Goal: Communication & Community: Answer question/provide support

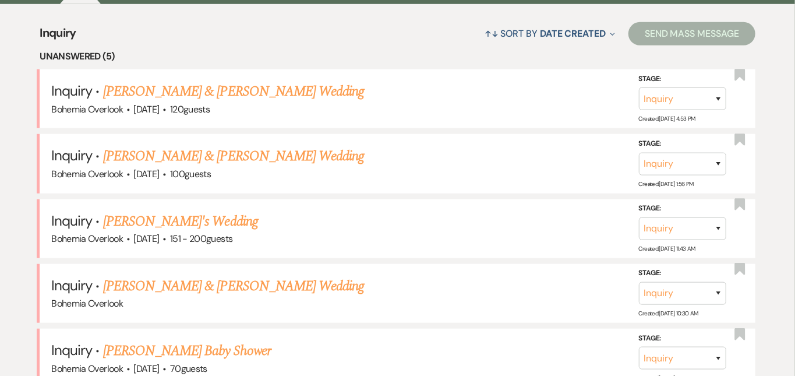
scroll to position [495, 0]
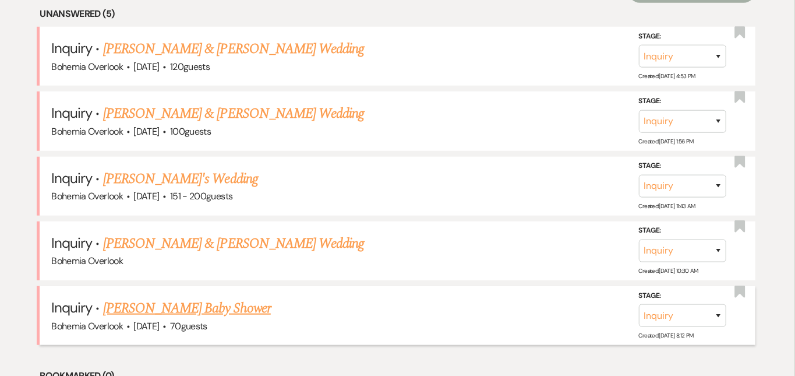
click at [238, 298] on link "[PERSON_NAME] Baby Shower" at bounding box center [187, 308] width 168 height 21
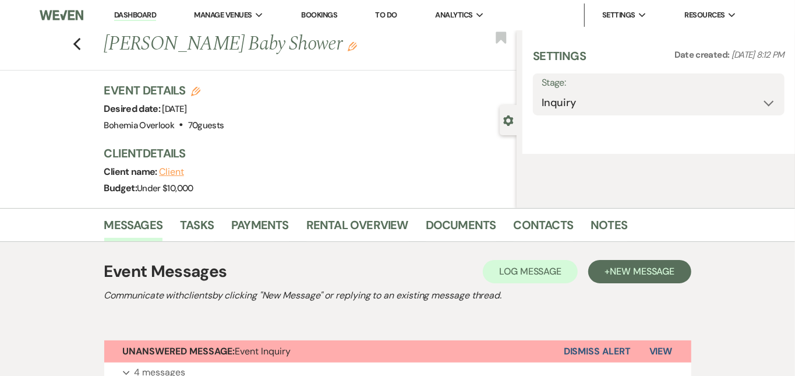
select select "5"
select select "3"
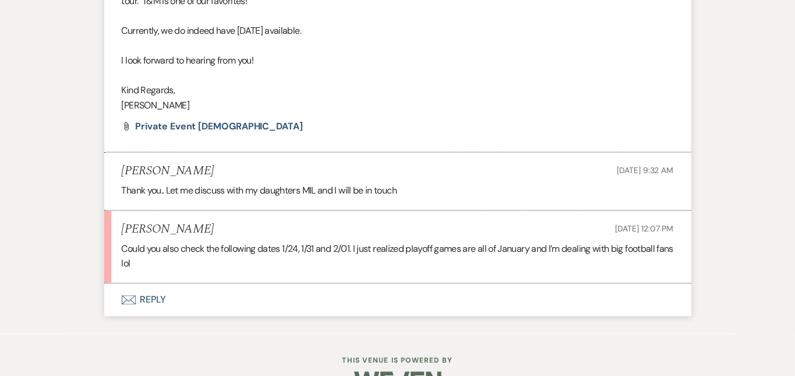
scroll to position [1022, 0]
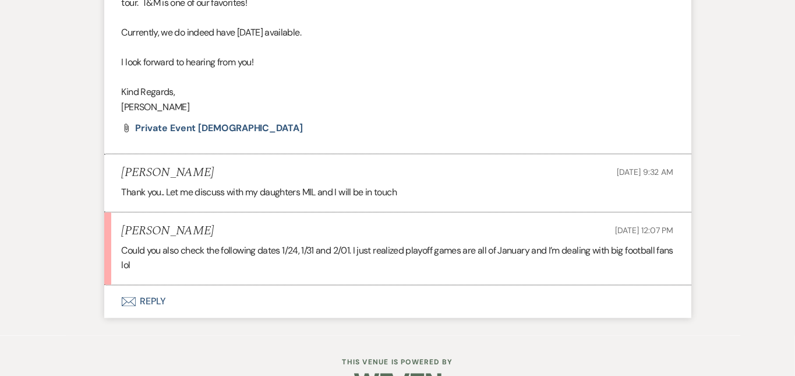
click at [196, 286] on button "Envelope Reply" at bounding box center [397, 302] width 587 height 33
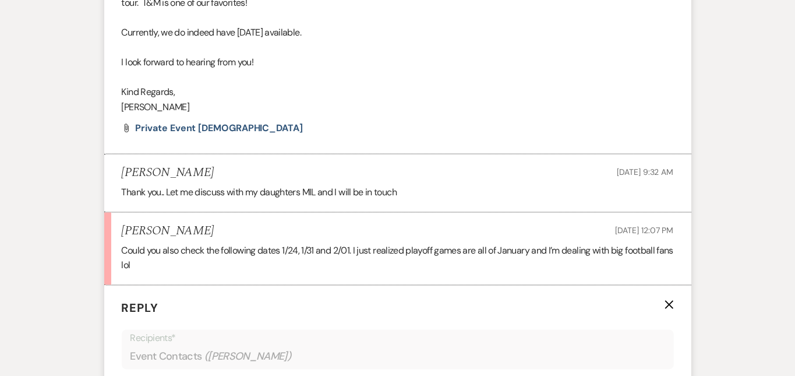
scroll to position [1206, 0]
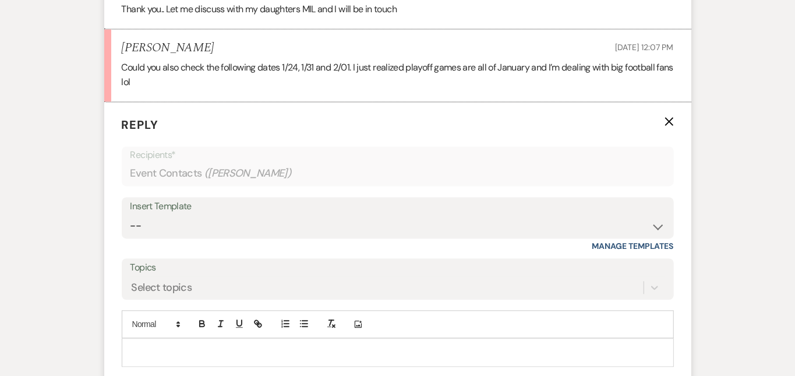
click at [210, 346] on p at bounding box center [398, 352] width 534 height 13
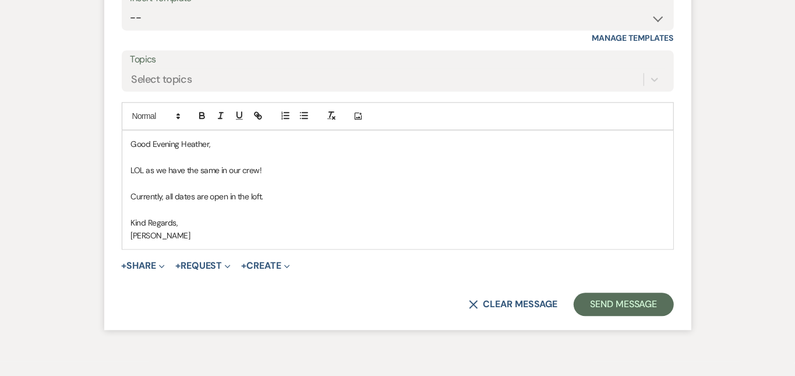
click at [157, 190] on p "Currently, all dates are open in the loft." at bounding box center [398, 196] width 534 height 13
click at [251, 164] on p "LOL as we have the same in our crew!" at bounding box center [398, 170] width 534 height 13
click at [184, 164] on p "LOL as we have the same in our crew!" at bounding box center [398, 170] width 534 height 13
click at [332, 164] on p "LOL as we have the same football frenzy in our crew!" at bounding box center [398, 170] width 534 height 13
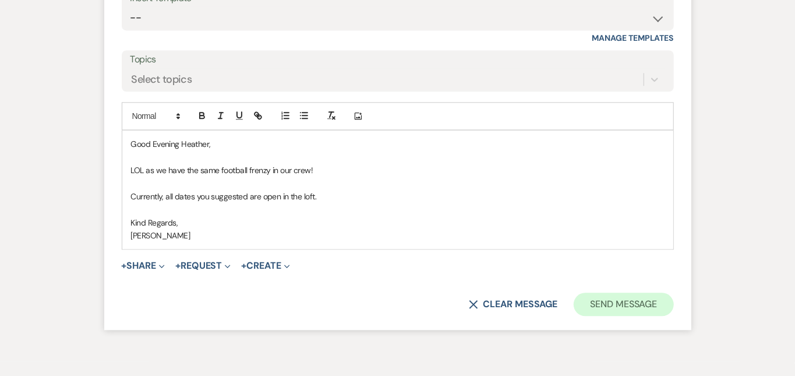
click at [674, 293] on button "Send Message" at bounding box center [624, 304] width 100 height 23
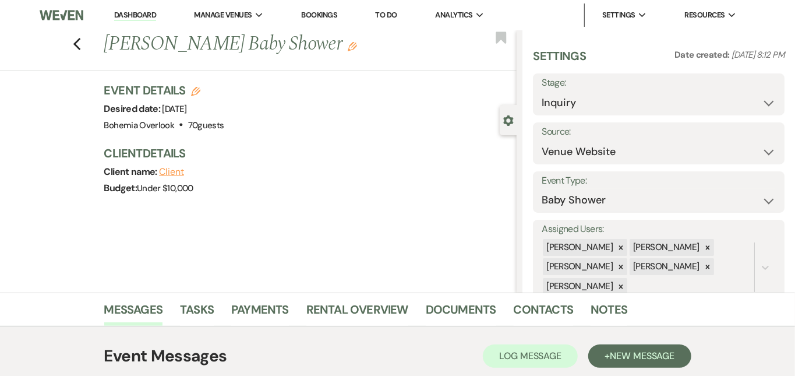
scroll to position [0, 0]
click at [145, 15] on link "Dashboard" at bounding box center [135, 15] width 42 height 11
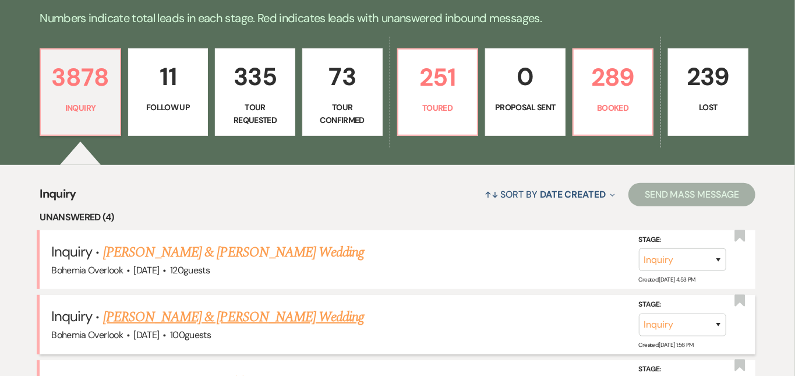
scroll to position [274, 0]
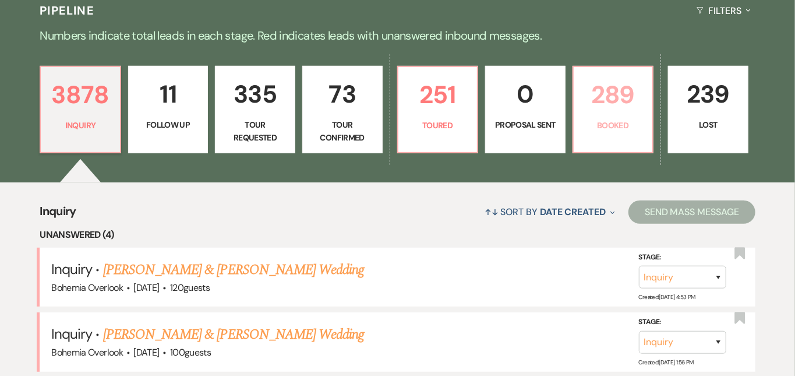
click at [646, 101] on p "289" at bounding box center [613, 94] width 65 height 39
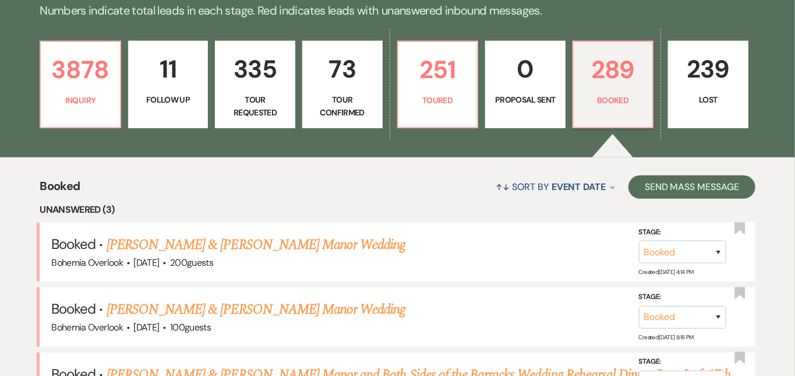
scroll to position [250, 0]
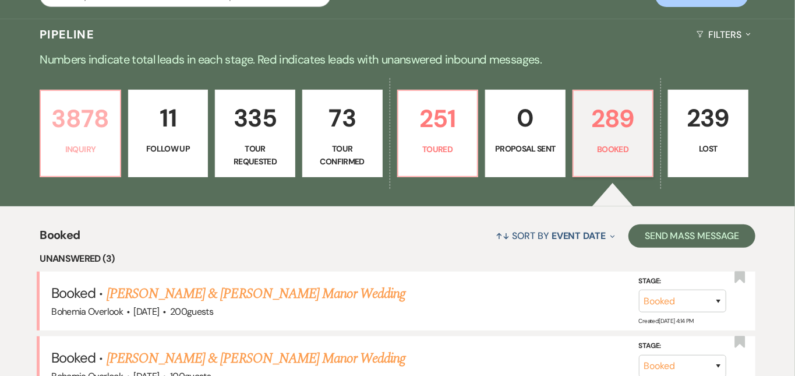
click at [83, 118] on p "3878" at bounding box center [80, 118] width 65 height 39
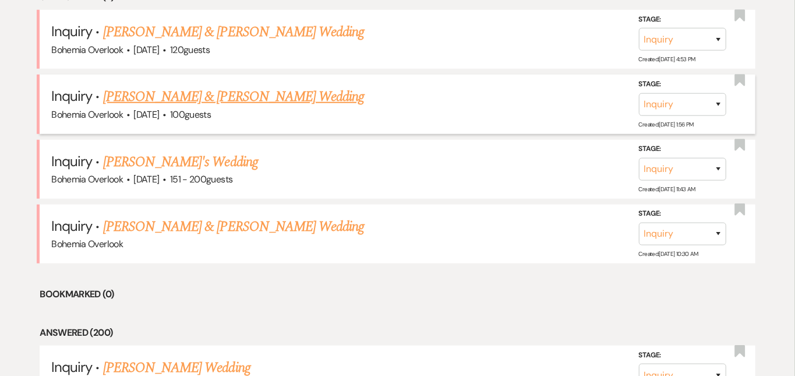
scroll to position [520, 0]
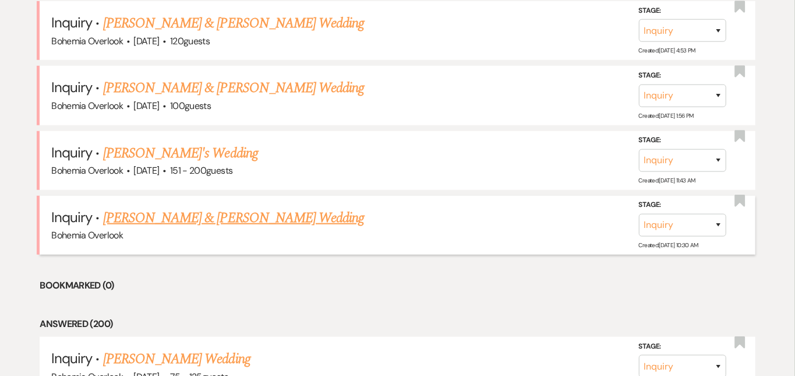
click at [277, 207] on link "[PERSON_NAME] & [PERSON_NAME] Wedding" at bounding box center [233, 217] width 261 height 21
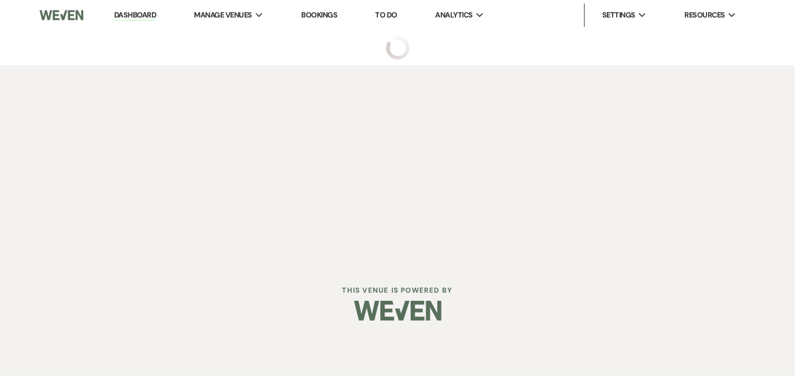
select select "5"
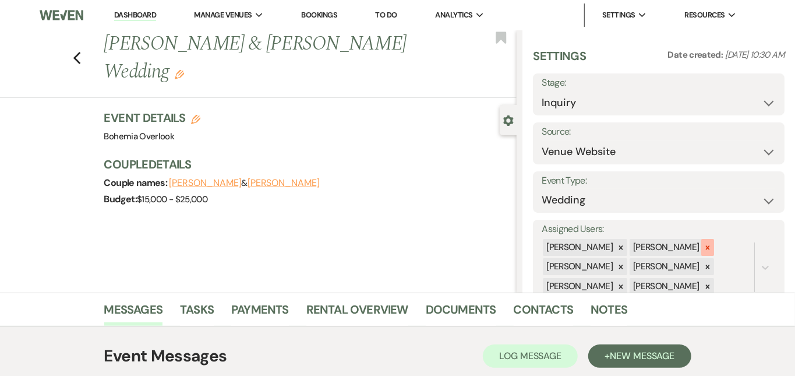
click at [710, 245] on icon at bounding box center [708, 247] width 4 height 4
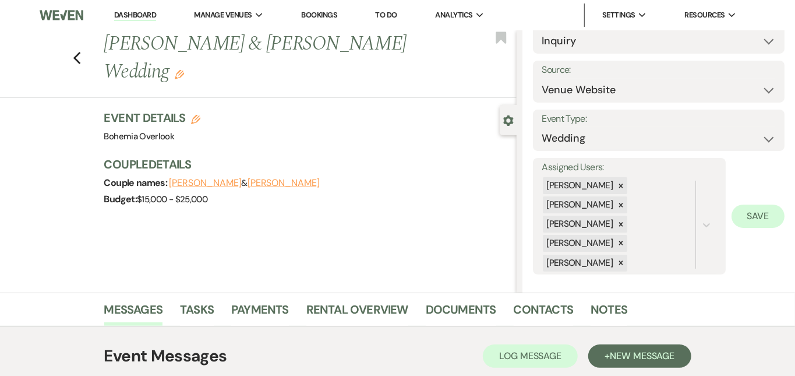
click at [763, 210] on button "Save" at bounding box center [758, 216] width 53 height 23
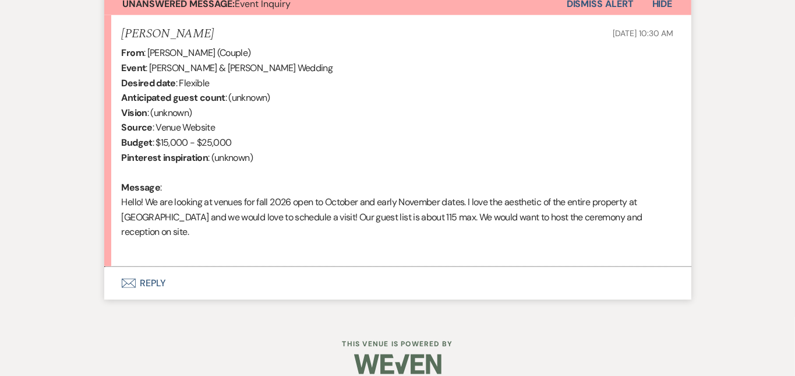
scroll to position [439, 0]
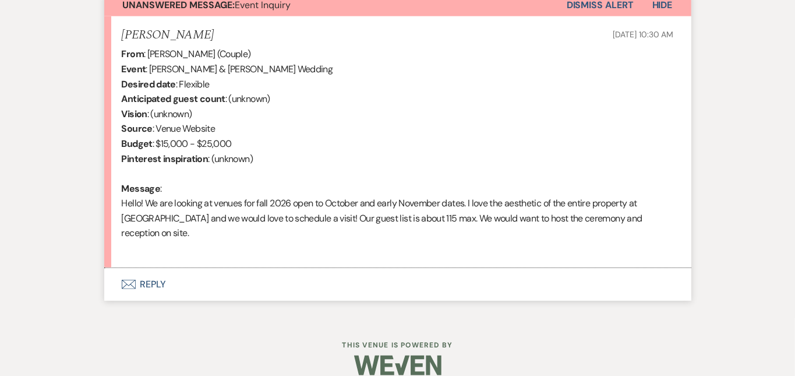
click at [567, 268] on button "Envelope Reply" at bounding box center [397, 284] width 587 height 33
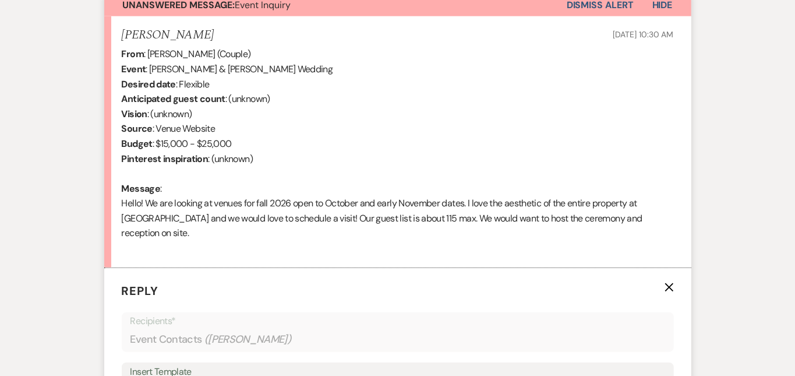
scroll to position [675, 0]
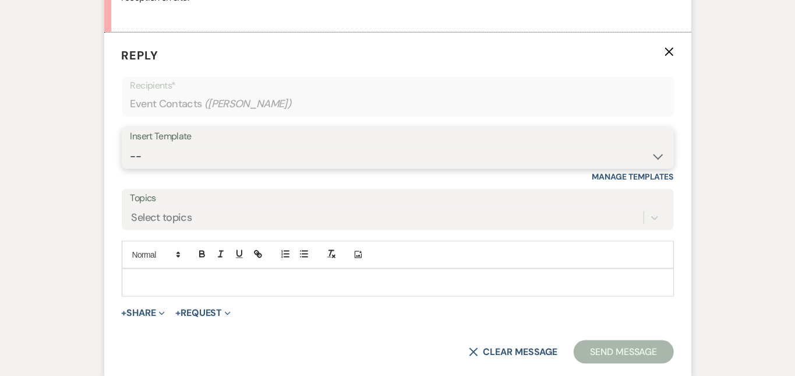
select select "6161"
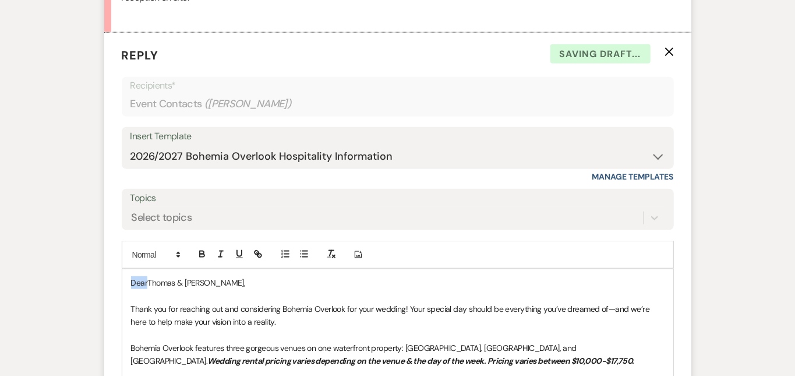
drag, startPoint x: 110, startPoint y: 265, endPoint x: 57, endPoint y: 219, distance: 70.2
click at [57, 219] on div "Messages Tasks Payments Rental Overview Documents Contacts Notes Event Messages…" at bounding box center [397, 156] width 795 height 1076
click at [783, 201] on div "Messages Tasks Payments Rental Overview Documents Contacts Notes Event Messages…" at bounding box center [397, 156] width 795 height 1076
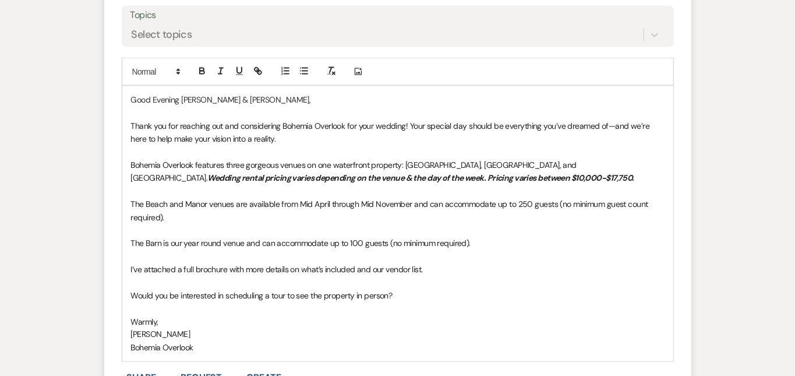
scroll to position [883, 0]
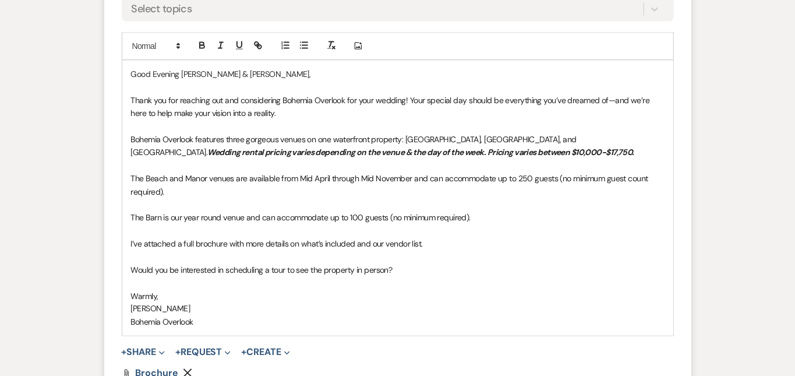
click at [492, 211] on p "The Barn is our year round venue and can accommodate up to 100 guests (no minim…" at bounding box center [398, 217] width 534 height 13
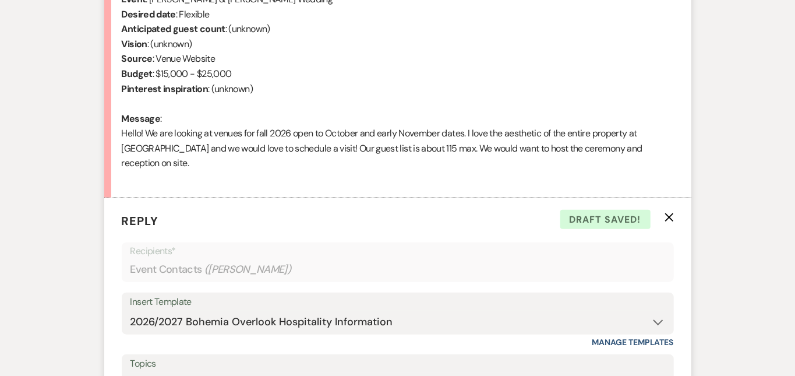
scroll to position [507, 0]
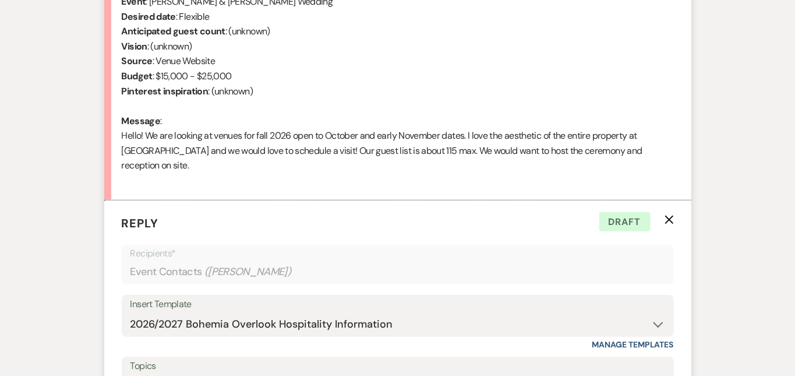
click at [747, 124] on div "Messages Tasks Payments Rental Overview Documents Contacts Notes Event Messages…" at bounding box center [397, 337] width 795 height 1103
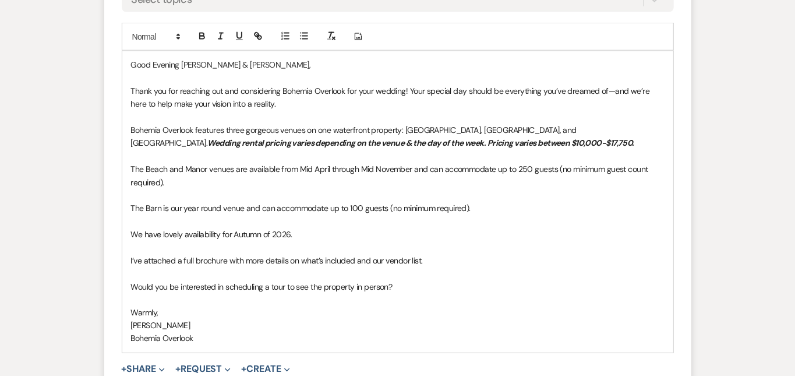
scroll to position [900, 0]
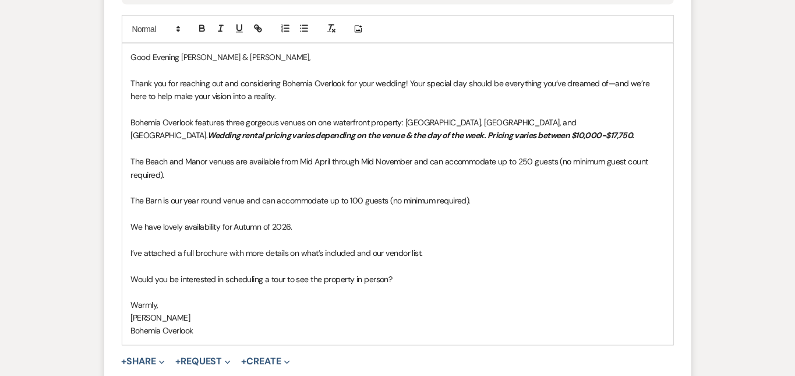
click at [425, 273] on p "Would you be interested in scheduling a tour to see the property in person?" at bounding box center [398, 279] width 534 height 13
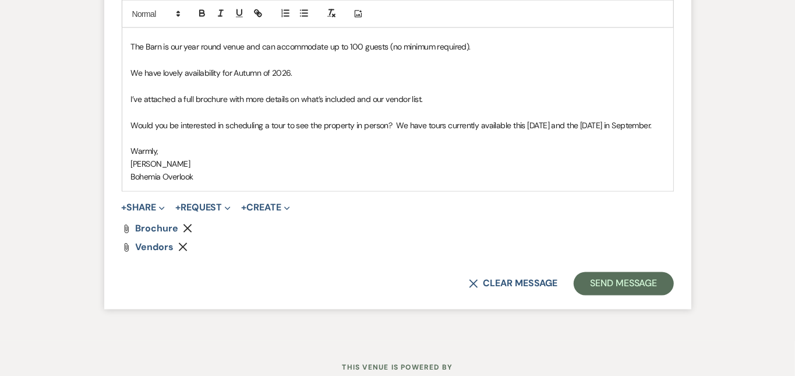
scroll to position [1068, 0]
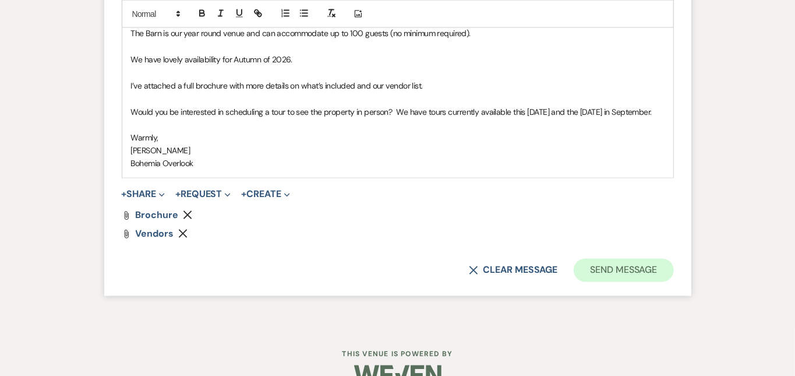
click at [674, 259] on button "Send Message" at bounding box center [624, 270] width 100 height 23
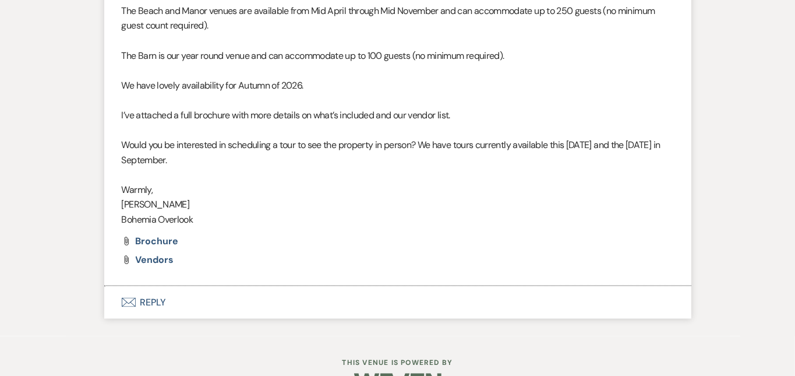
scroll to position [865, 0]
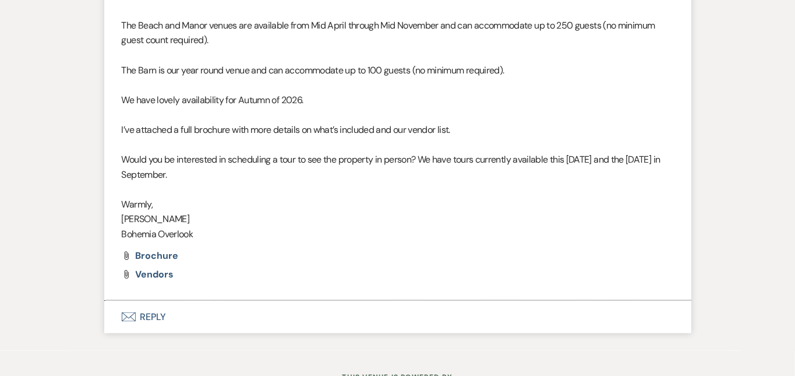
drag, startPoint x: 749, startPoint y: 160, endPoint x: 786, endPoint y: 196, distance: 51.5
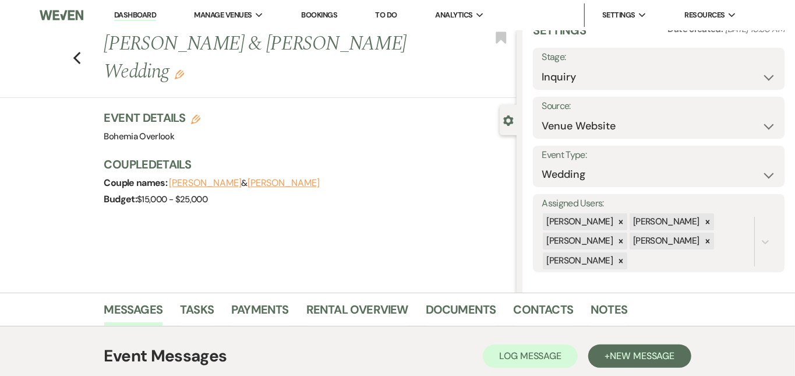
scroll to position [0, 0]
select select "2"
click at [749, 71] on button "Save" at bounding box center [759, 68] width 52 height 23
click at [136, 15] on link "Dashboard" at bounding box center [135, 15] width 42 height 11
select select "2"
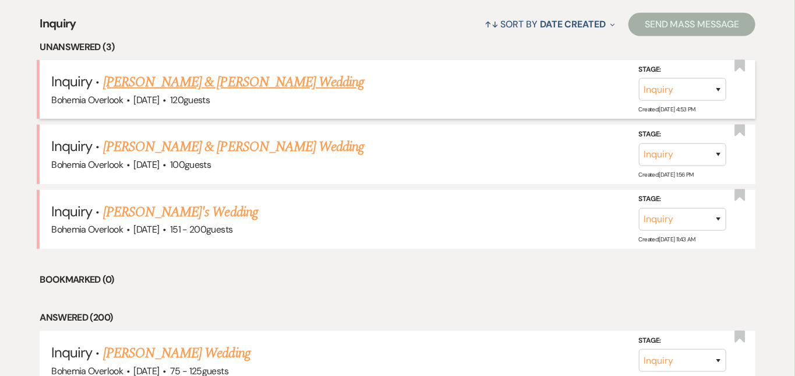
scroll to position [463, 0]
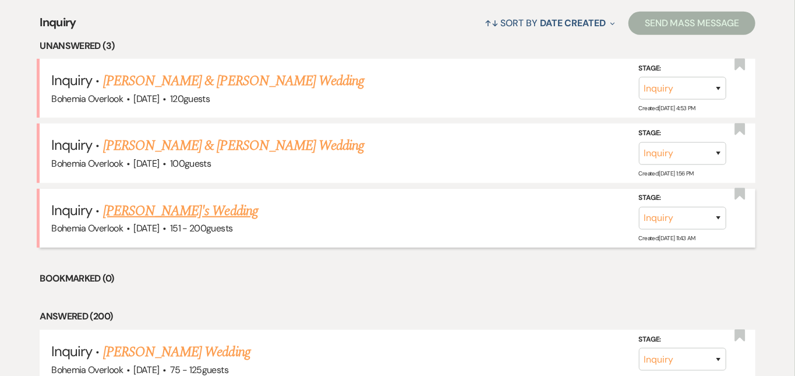
click at [213, 200] on link "[PERSON_NAME]'s Wedding" at bounding box center [180, 210] width 155 height 21
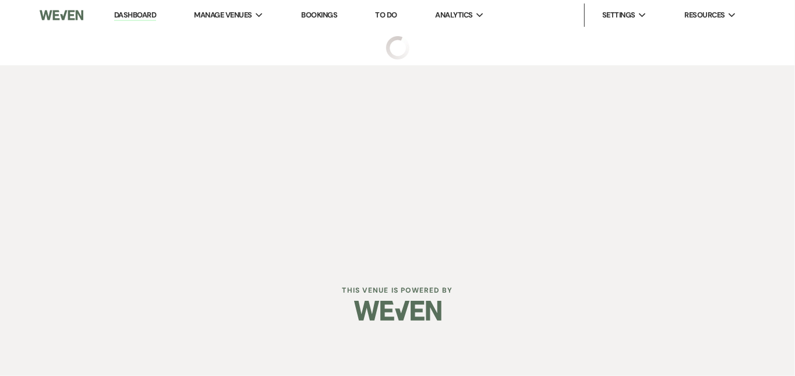
select select "2"
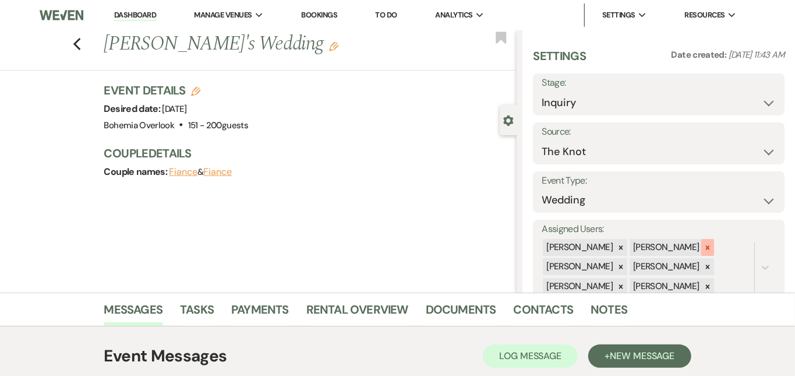
click at [710, 245] on icon at bounding box center [708, 247] width 4 height 4
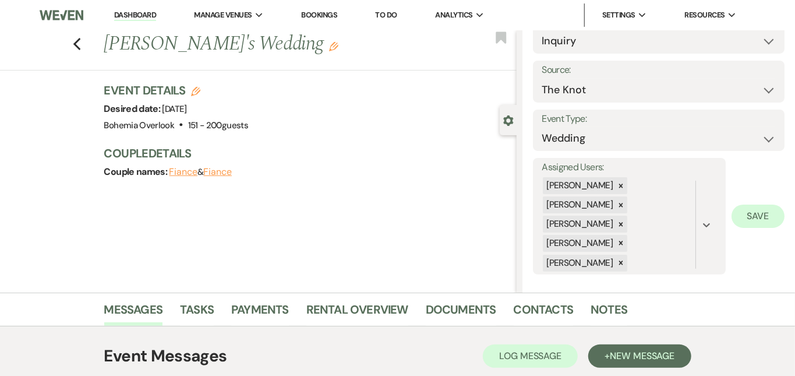
click at [756, 212] on button "Save" at bounding box center [758, 216] width 53 height 23
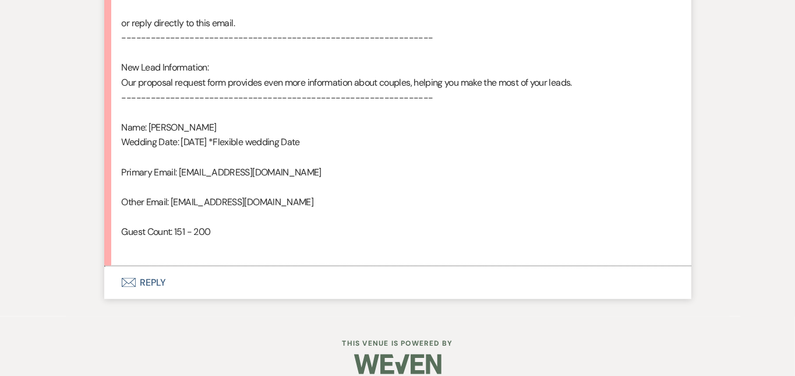
scroll to position [749, 0]
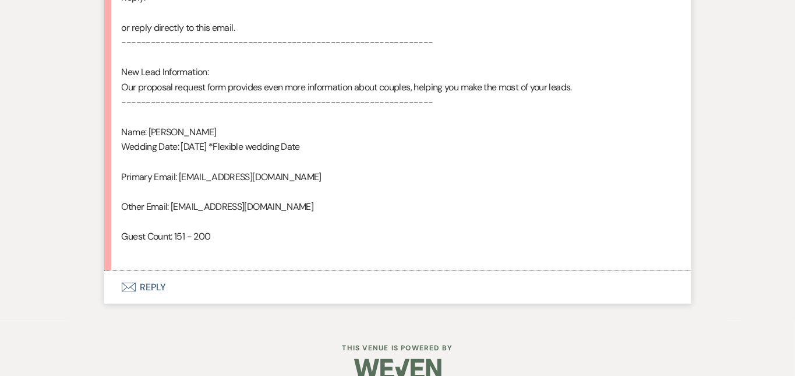
click at [248, 276] on button "Envelope Reply" at bounding box center [397, 287] width 587 height 33
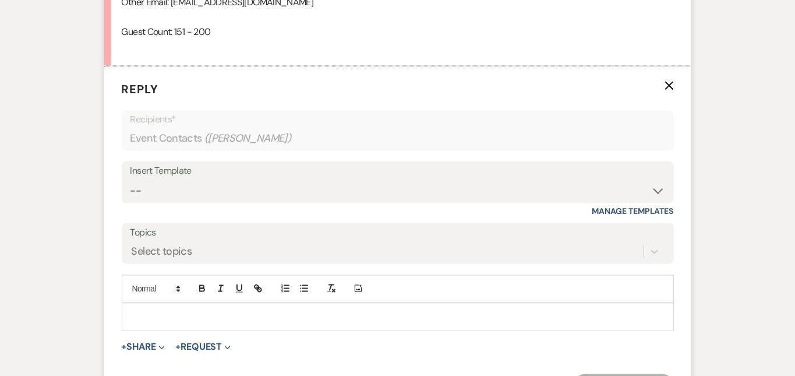
scroll to position [985, 0]
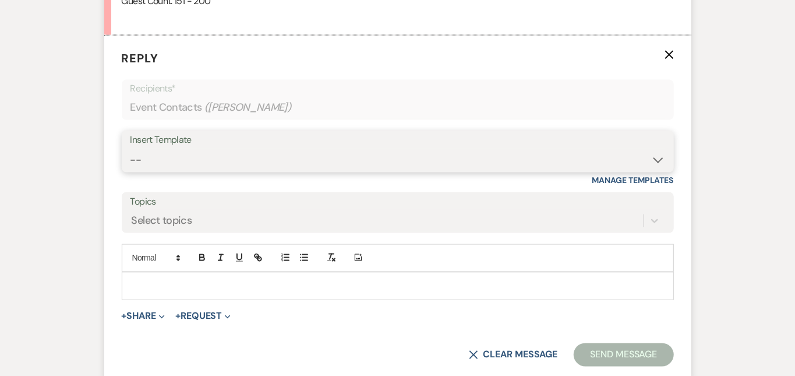
select select "6161"
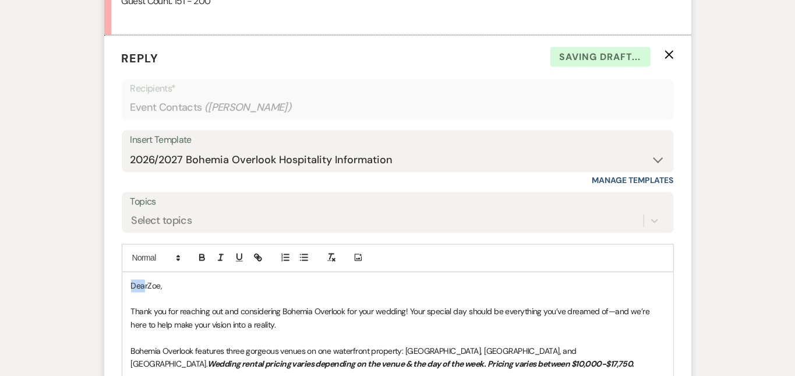
drag, startPoint x: 108, startPoint y: 262, endPoint x: 62, endPoint y: 233, distance: 54.8
click at [62, 233] on div "Messages Tasks Payments Rental Overview Documents Contacts Notes Event Messages…" at bounding box center [397, 2] width 795 height 1389
click at [730, 183] on div "Messages Tasks Payments Rental Overview Documents Contacts Notes Event Messages…" at bounding box center [397, 2] width 795 height 1389
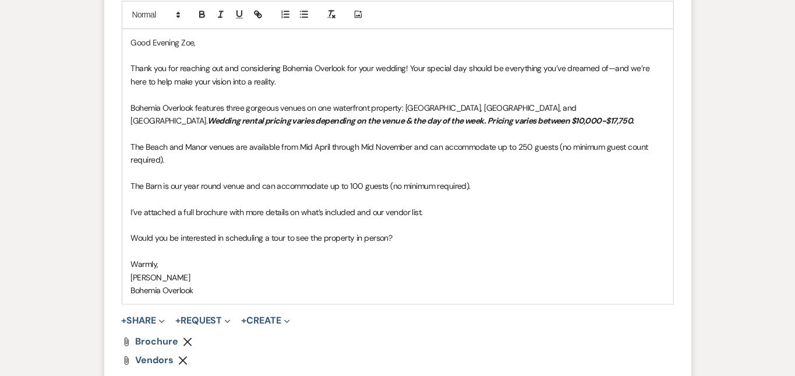
scroll to position [1231, 0]
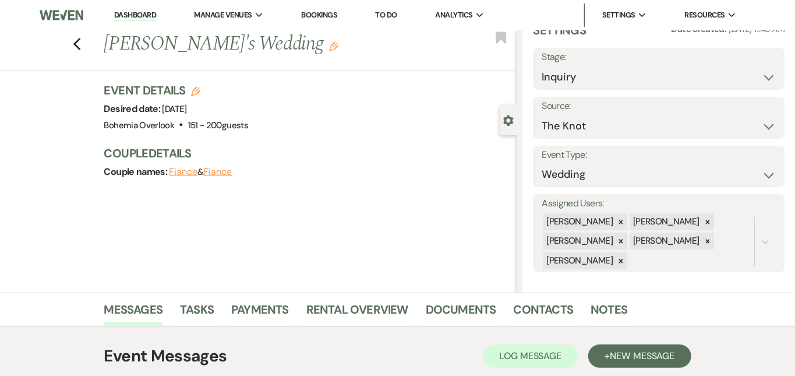
scroll to position [0, 0]
click at [148, 13] on link "Dashboard" at bounding box center [135, 15] width 42 height 11
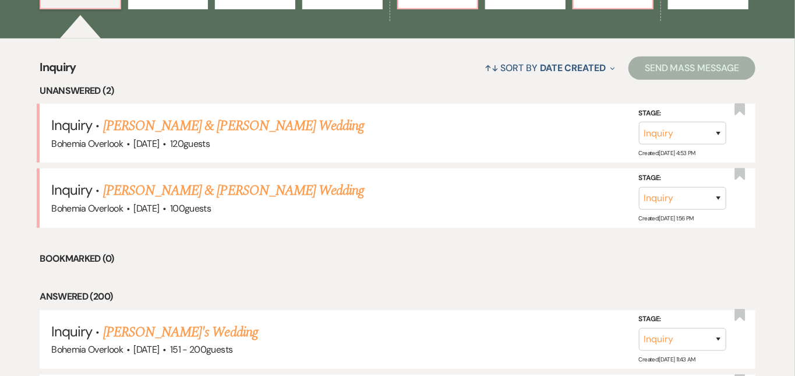
scroll to position [427, 0]
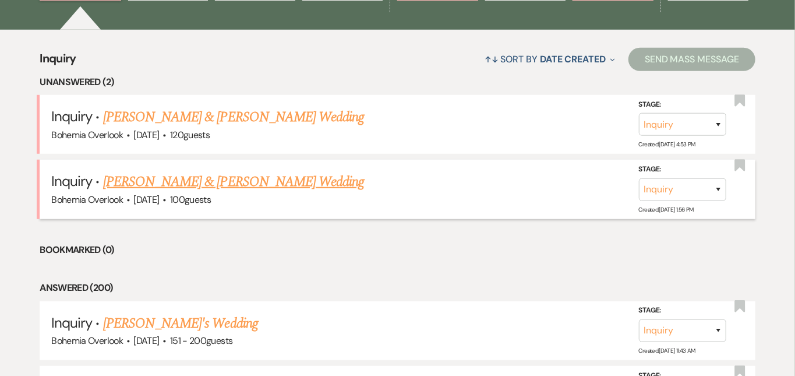
click at [300, 171] on link "[PERSON_NAME] & [PERSON_NAME] Wedding" at bounding box center [233, 181] width 261 height 21
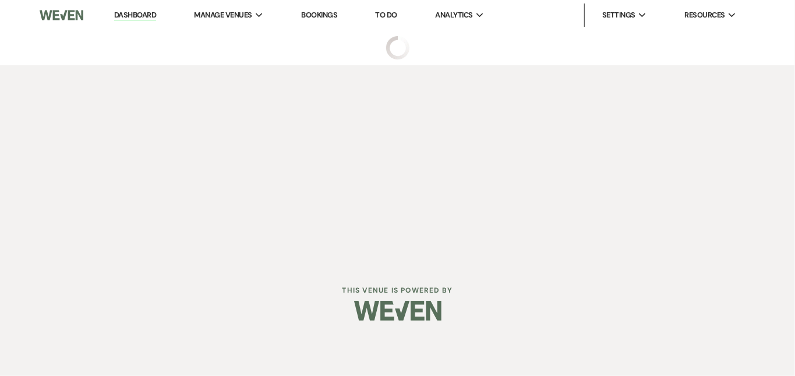
select select "5"
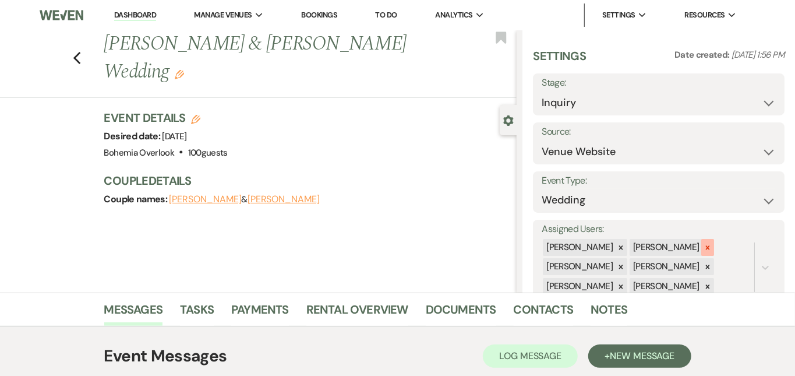
click at [714, 239] on div at bounding box center [708, 247] width 13 height 17
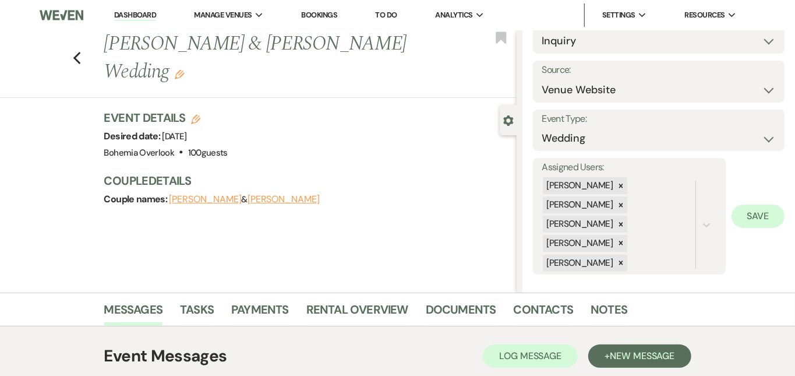
click at [761, 216] on button "Save" at bounding box center [758, 216] width 53 height 23
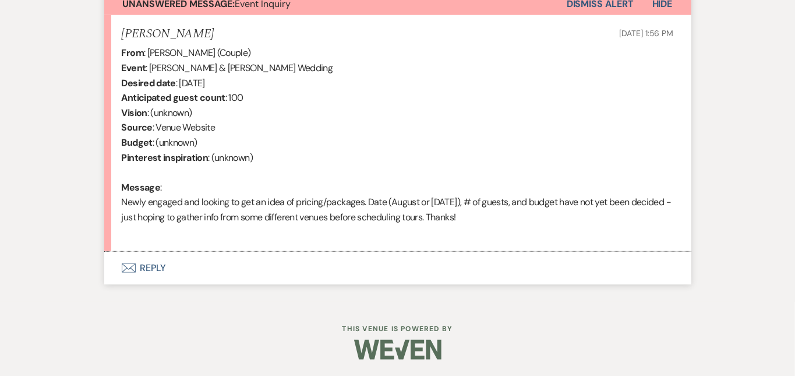
scroll to position [439, 0]
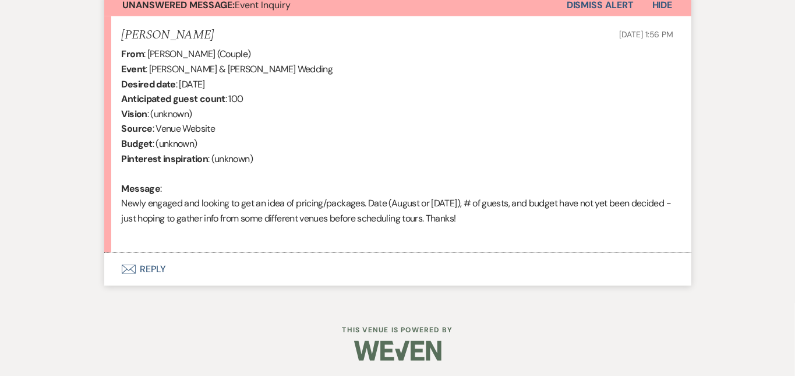
click at [276, 267] on button "Envelope Reply" at bounding box center [397, 269] width 587 height 33
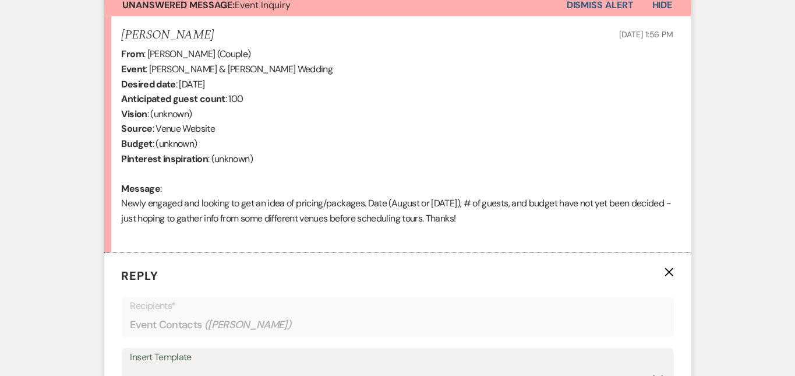
scroll to position [675, 0]
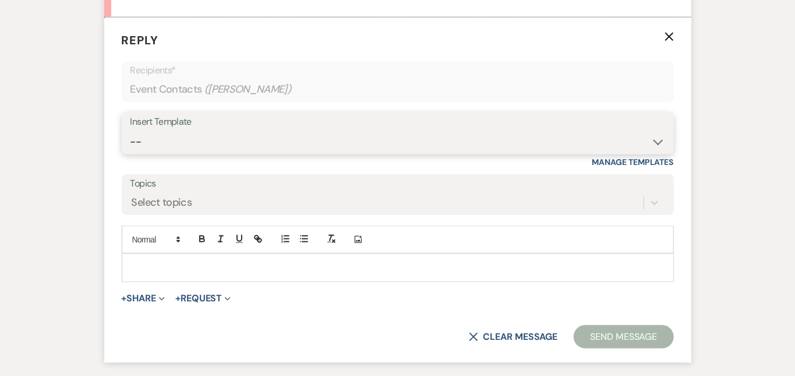
select select "6161"
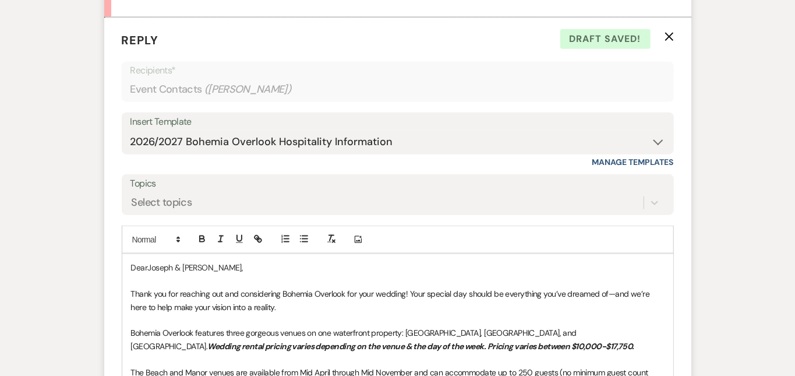
click at [748, 279] on div "Messages Tasks Payments Rental Overview Documents Contacts Notes Event Messages…" at bounding box center [397, 148] width 795 height 1061
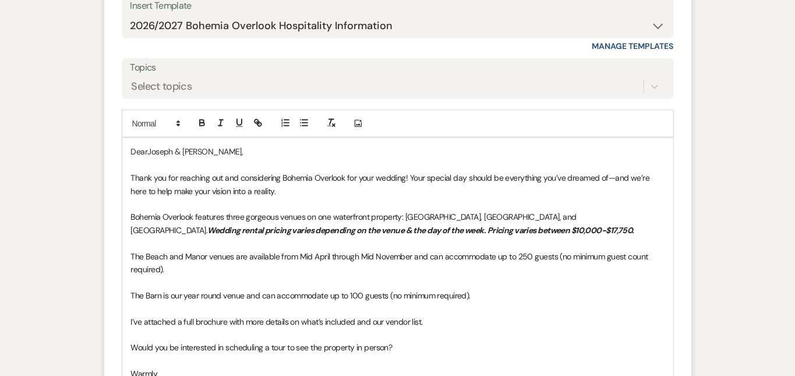
scroll to position [789, 0]
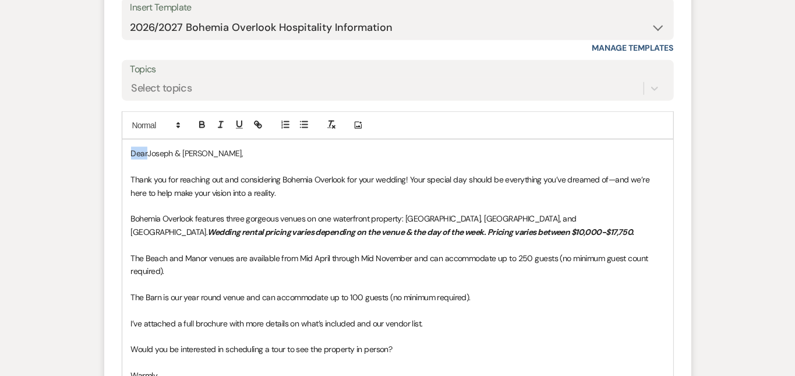
drag, startPoint x: 110, startPoint y: 148, endPoint x: 61, endPoint y: 113, distance: 60.2
click at [61, 113] on div "Messages Tasks Payments Rental Overview Documents Contacts Notes Event Messages…" at bounding box center [397, 33] width 795 height 1061
click at [775, 164] on div "Messages Tasks Payments Rental Overview Documents Contacts Notes Event Messages…" at bounding box center [397, 33] width 795 height 1061
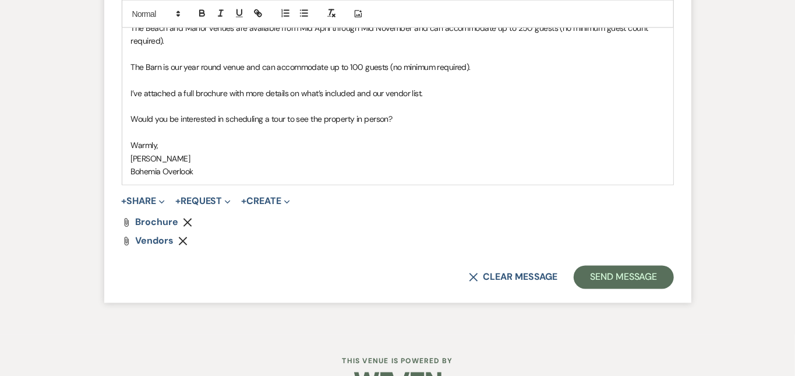
scroll to position [1043, 0]
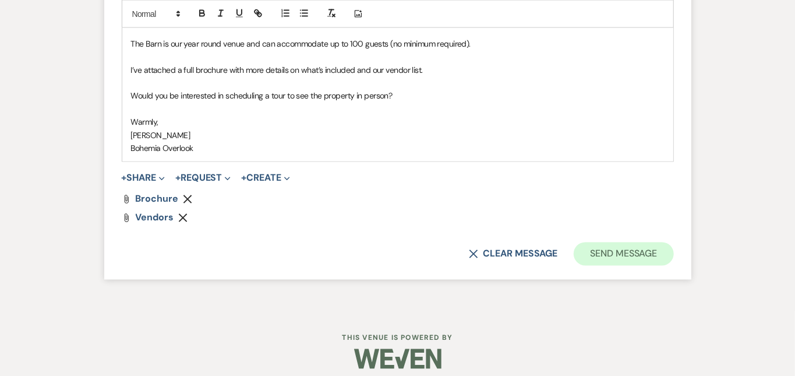
click at [660, 251] on button "Send Message" at bounding box center [624, 253] width 100 height 23
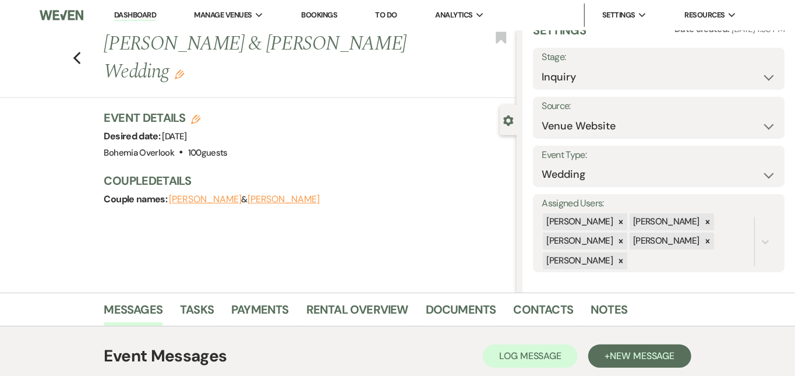
scroll to position [0, 0]
click at [148, 12] on link "Dashboard" at bounding box center [135, 15] width 42 height 11
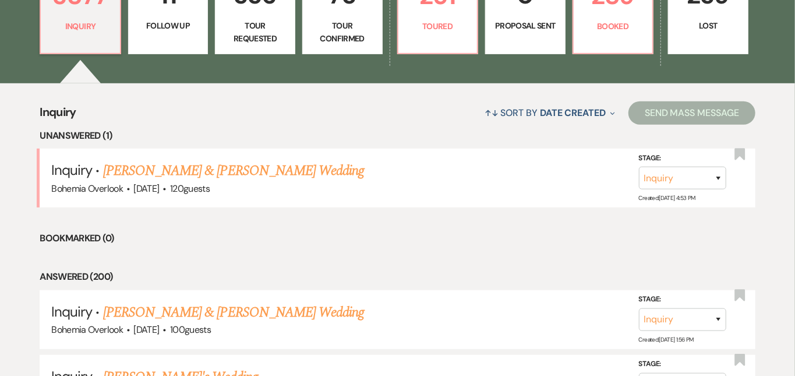
scroll to position [375, 0]
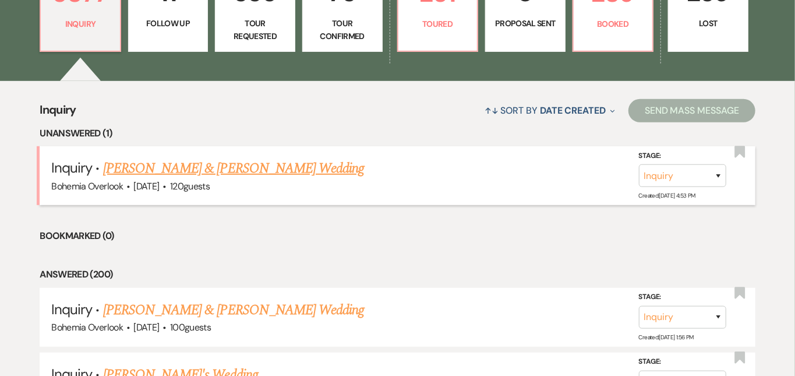
click at [279, 161] on link "[PERSON_NAME] & [PERSON_NAME] Wedding" at bounding box center [233, 168] width 261 height 21
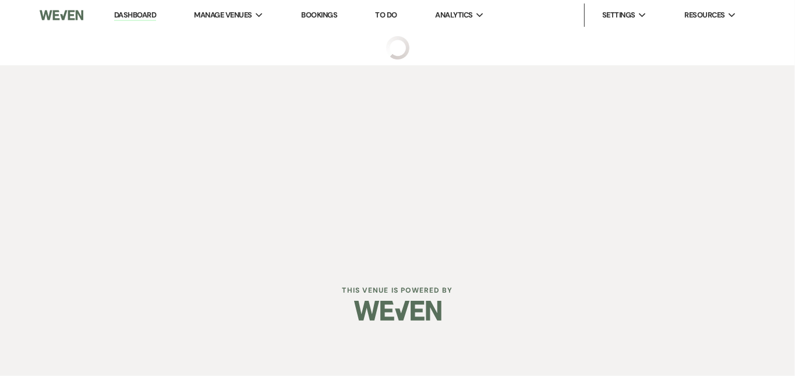
select select "5"
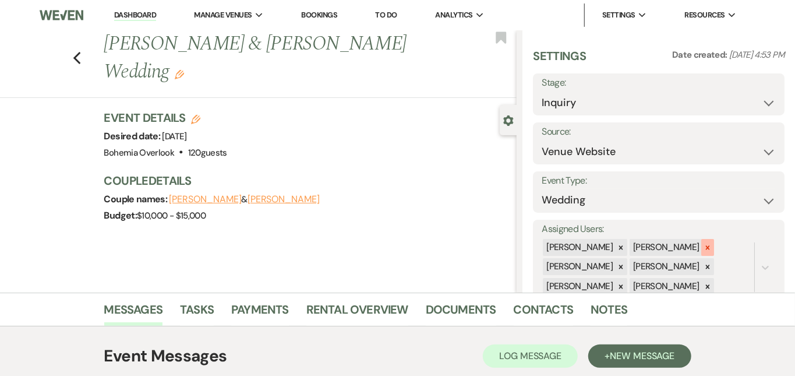
click at [712, 245] on icon at bounding box center [708, 248] width 8 height 8
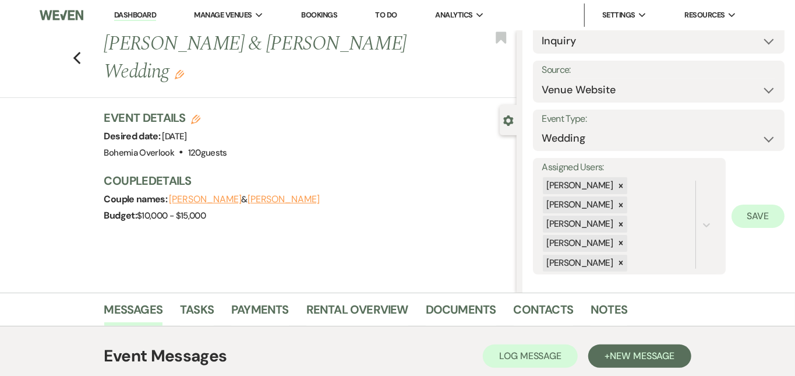
click at [758, 219] on button "Save" at bounding box center [758, 216] width 53 height 23
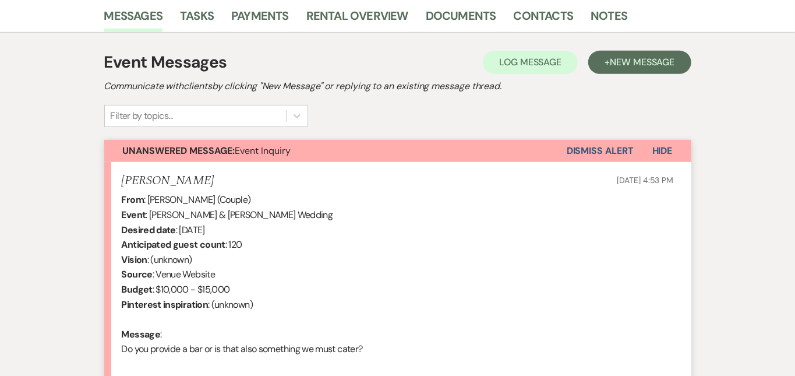
scroll to position [382, 0]
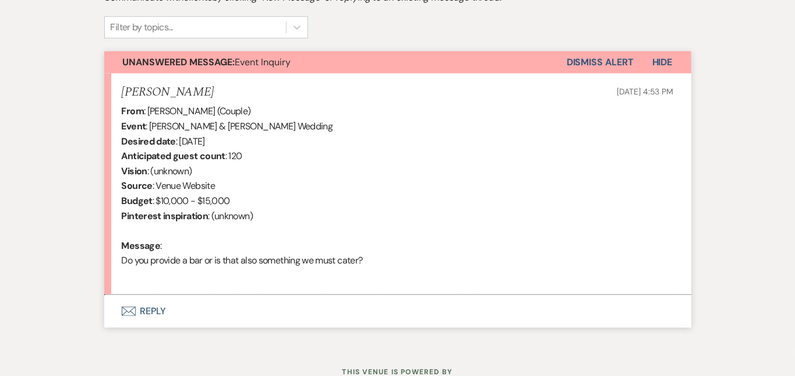
click at [366, 299] on button "Envelope Reply" at bounding box center [397, 311] width 587 height 33
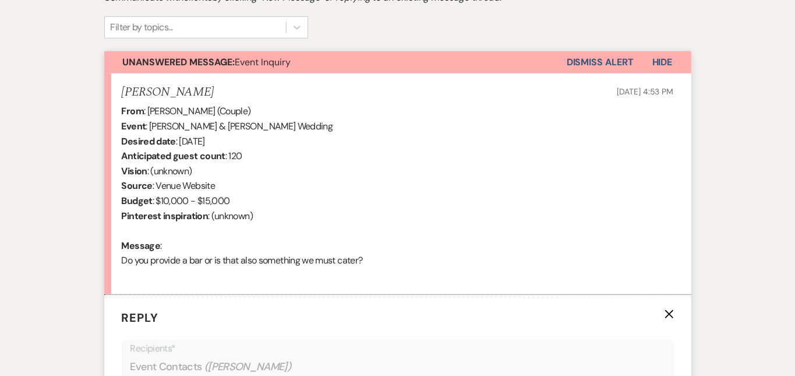
scroll to position [660, 0]
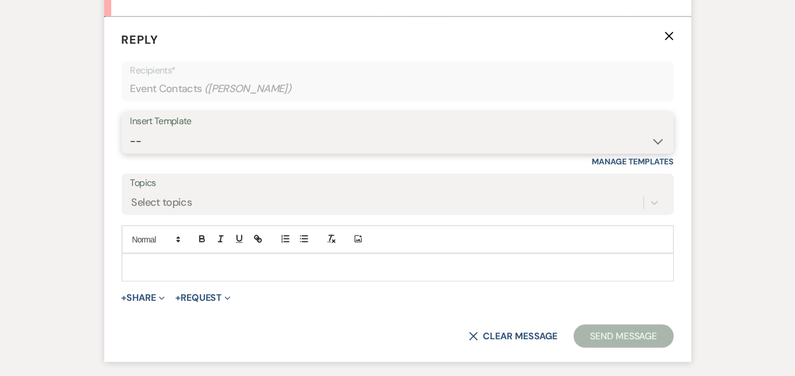
select select "6161"
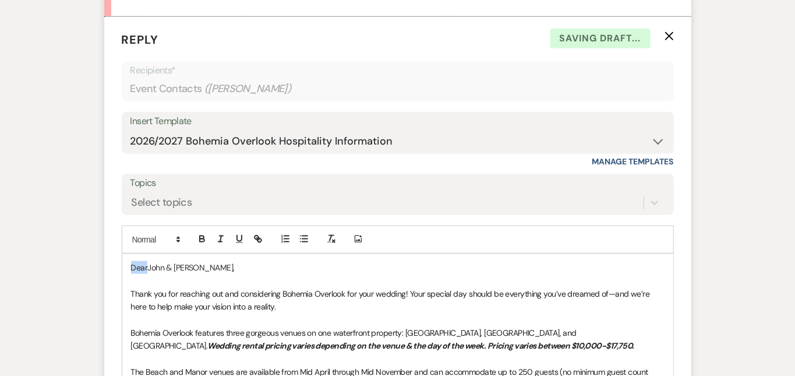
drag, startPoint x: 110, startPoint y: 266, endPoint x: 73, endPoint y: 235, distance: 48.8
click at [104, 235] on form "Reply X Saving draft... Recipients* Event Contacts ( Mariko Broglie ) Insert Te…" at bounding box center [397, 332] width 587 height 630
click at [761, 149] on div "Messages Tasks Payments Rental Overview Documents Contacts Notes Event Messages…" at bounding box center [397, 155] width 795 height 1047
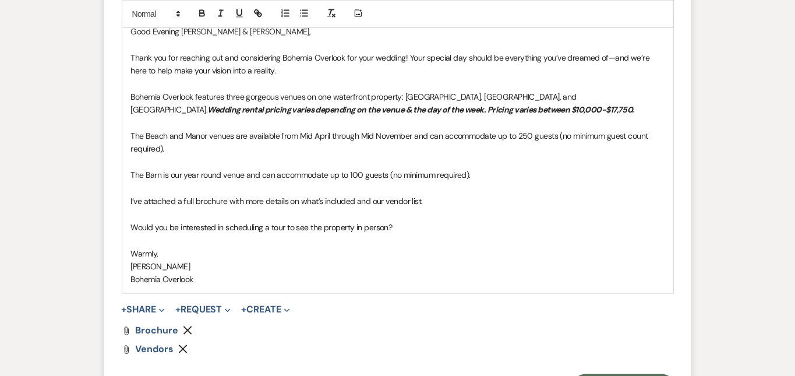
scroll to position [900, 0]
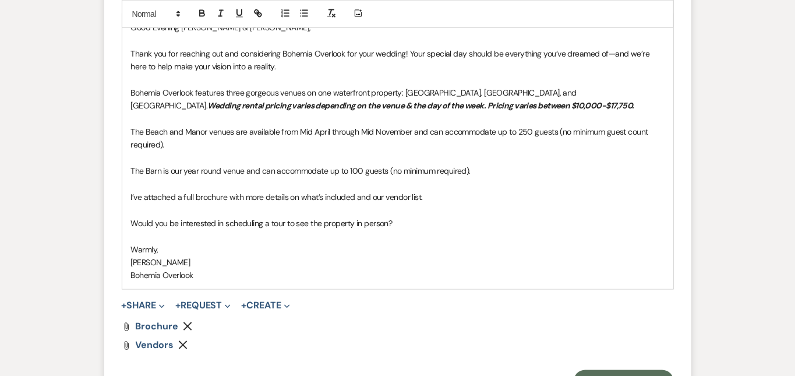
click at [490, 191] on p "I’ve attached a full brochure with more details on what’s included and our vend…" at bounding box center [398, 197] width 534 height 13
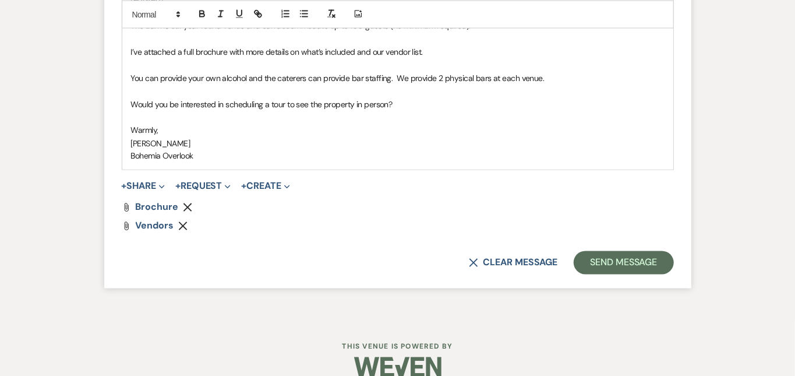
scroll to position [1052, 0]
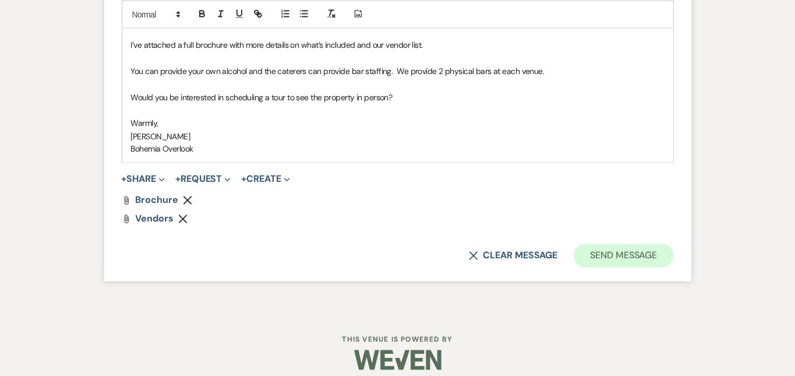
click at [657, 244] on button "Send Message" at bounding box center [624, 255] width 100 height 23
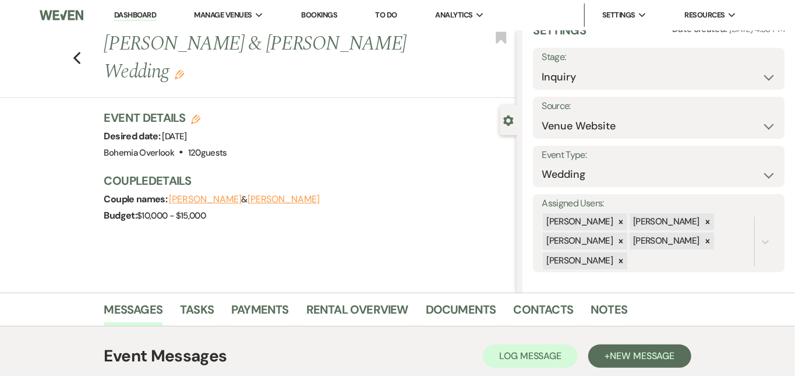
scroll to position [0, 0]
click at [152, 12] on link "Dashboard" at bounding box center [135, 15] width 42 height 11
